Goal: Check status: Check status

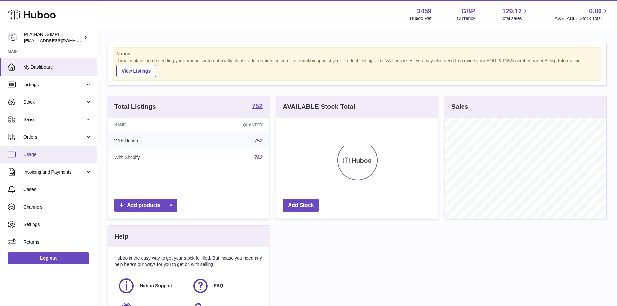
scroll to position [101, 162]
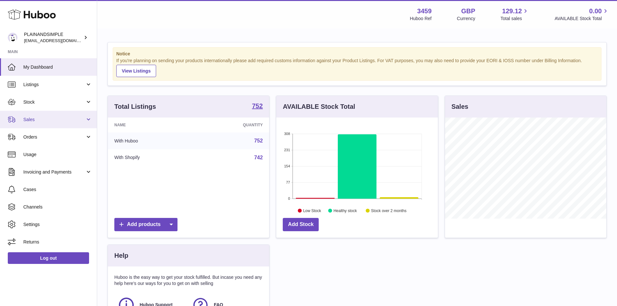
click at [31, 118] on span "Sales" at bounding box center [54, 120] width 62 height 6
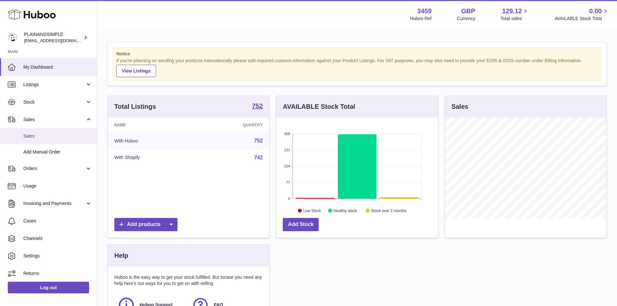
click at [34, 135] on span "Sales" at bounding box center [57, 136] width 69 height 6
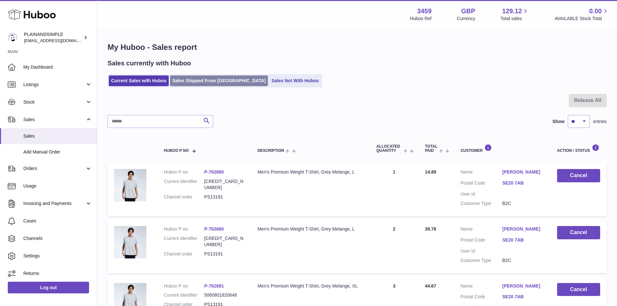
click at [204, 79] on link "Sales Shipped From [GEOGRAPHIC_DATA]" at bounding box center [219, 80] width 98 height 11
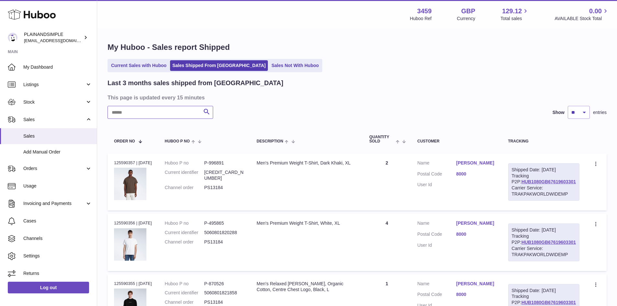
click at [141, 113] on input "text" at bounding box center [160, 112] width 106 height 13
type input "*******"
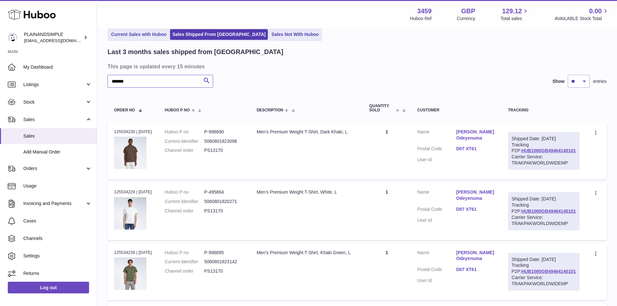
scroll to position [32, 0]
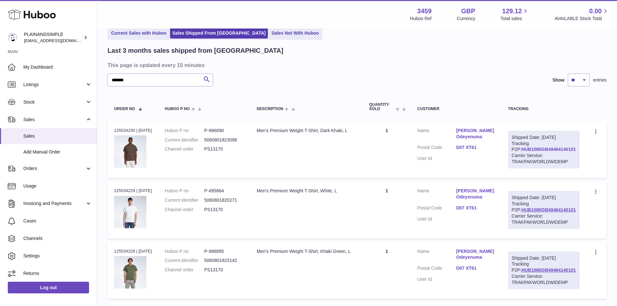
click at [543, 152] on link "HUB1080GB49464140101" at bounding box center [548, 149] width 54 height 5
drag, startPoint x: 109, startPoint y: 79, endPoint x: 156, endPoint y: 79, distance: 46.9
click at [156, 79] on input "*******" at bounding box center [160, 79] width 106 height 13
drag, startPoint x: 460, startPoint y: 130, endPoint x: 499, endPoint y: 138, distance: 39.2
click at [495, 138] on dl "Customer Name [PERSON_NAME] Odeyenuma Postal Code [GEOGRAPHIC_DATA] User Id" at bounding box center [456, 147] width 78 height 38
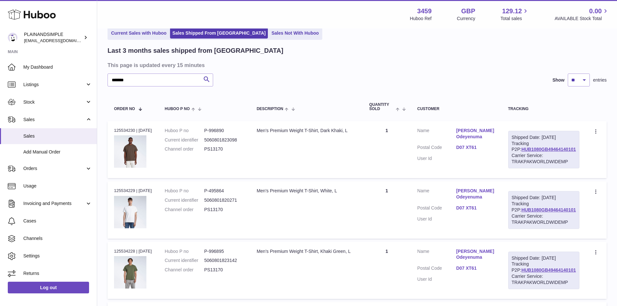
copy dl "[PERSON_NAME] Odeyenuma"
